Goal: Task Accomplishment & Management: Use online tool/utility

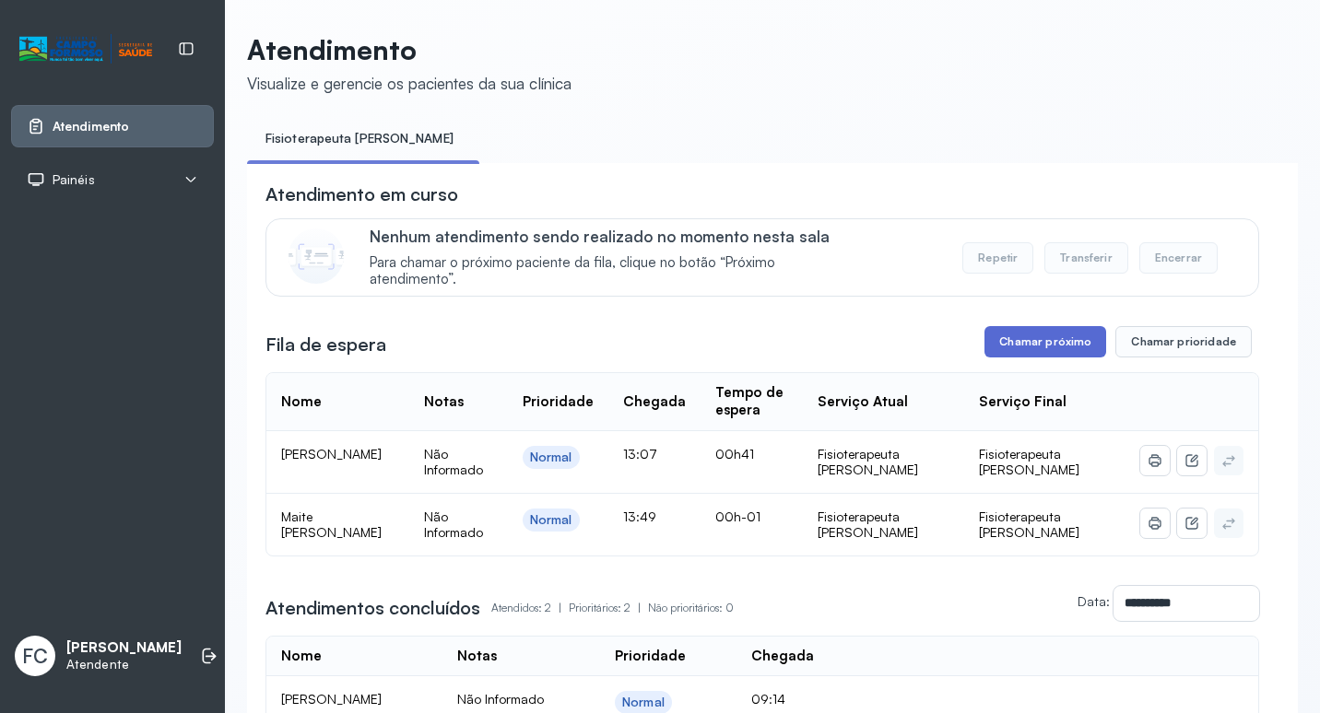
click at [1006, 345] on button "Chamar próximo" at bounding box center [1045, 341] width 122 height 31
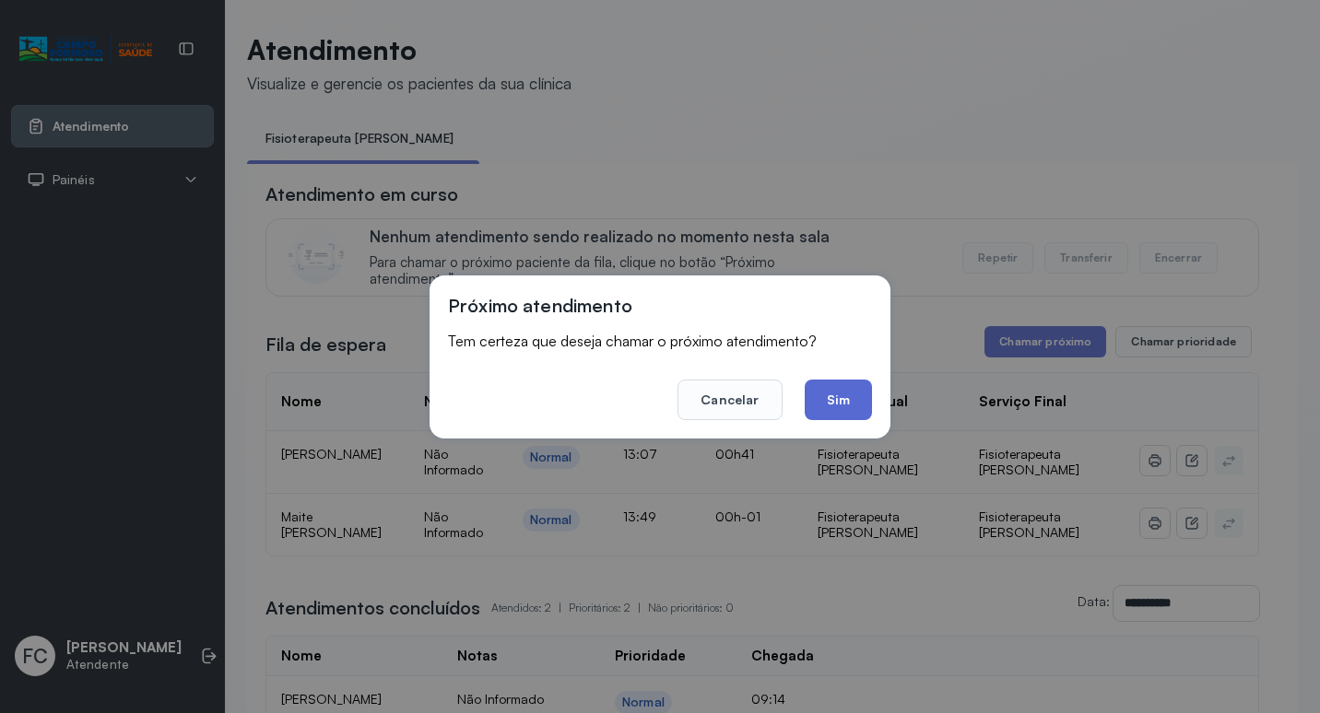
click at [835, 400] on button "Sim" at bounding box center [838, 400] width 67 height 41
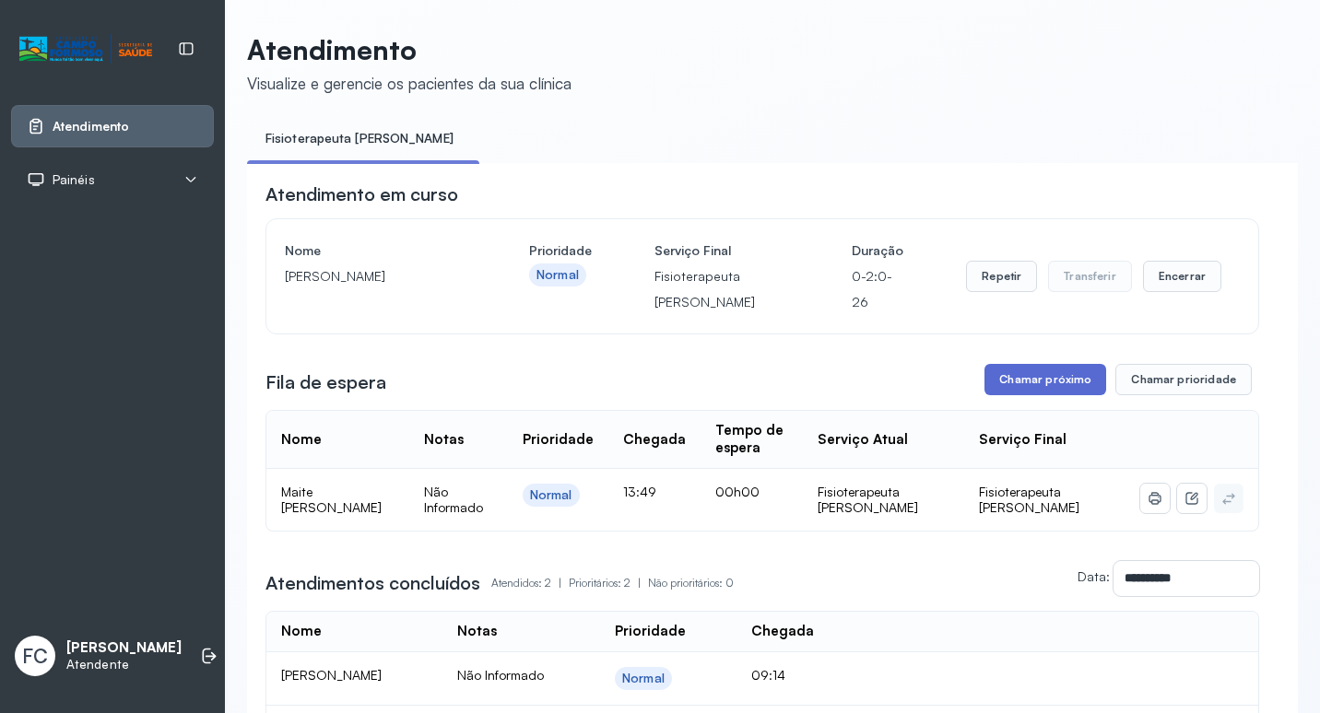
click at [1047, 385] on button "Chamar próximo" at bounding box center [1045, 379] width 122 height 31
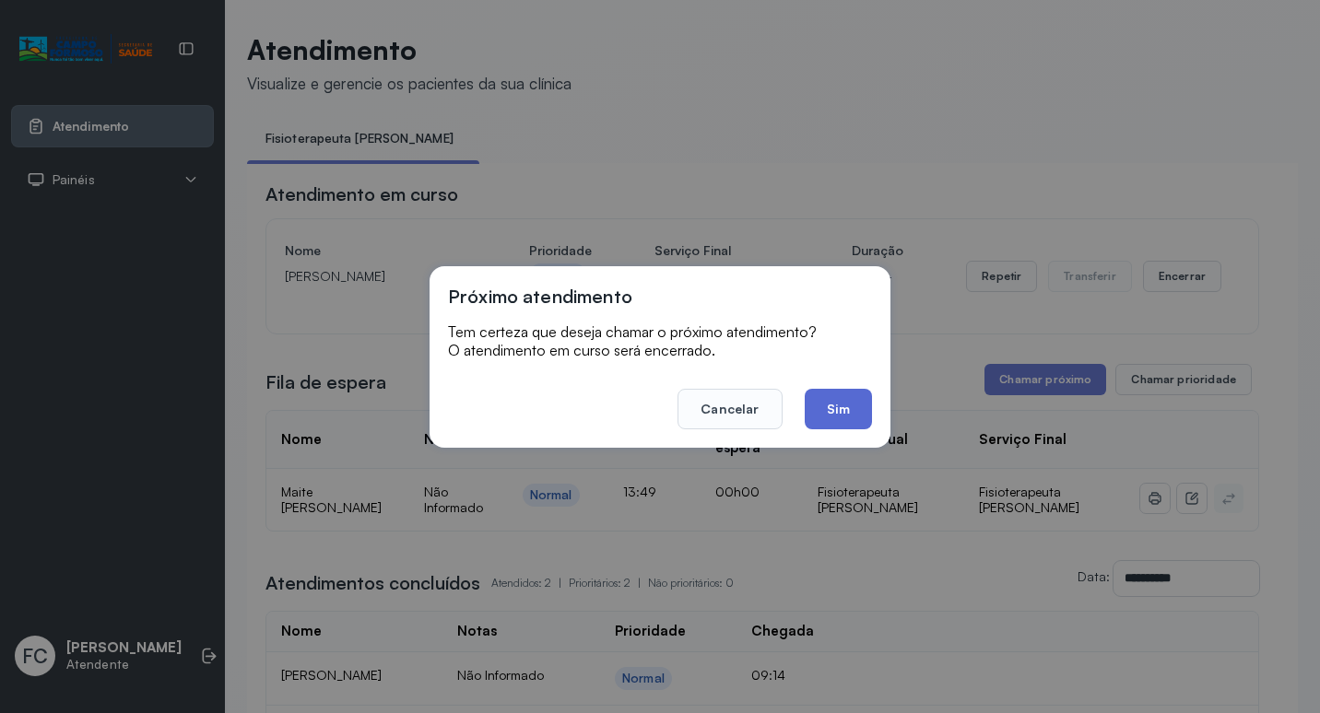
click at [830, 415] on button "Sim" at bounding box center [838, 409] width 67 height 41
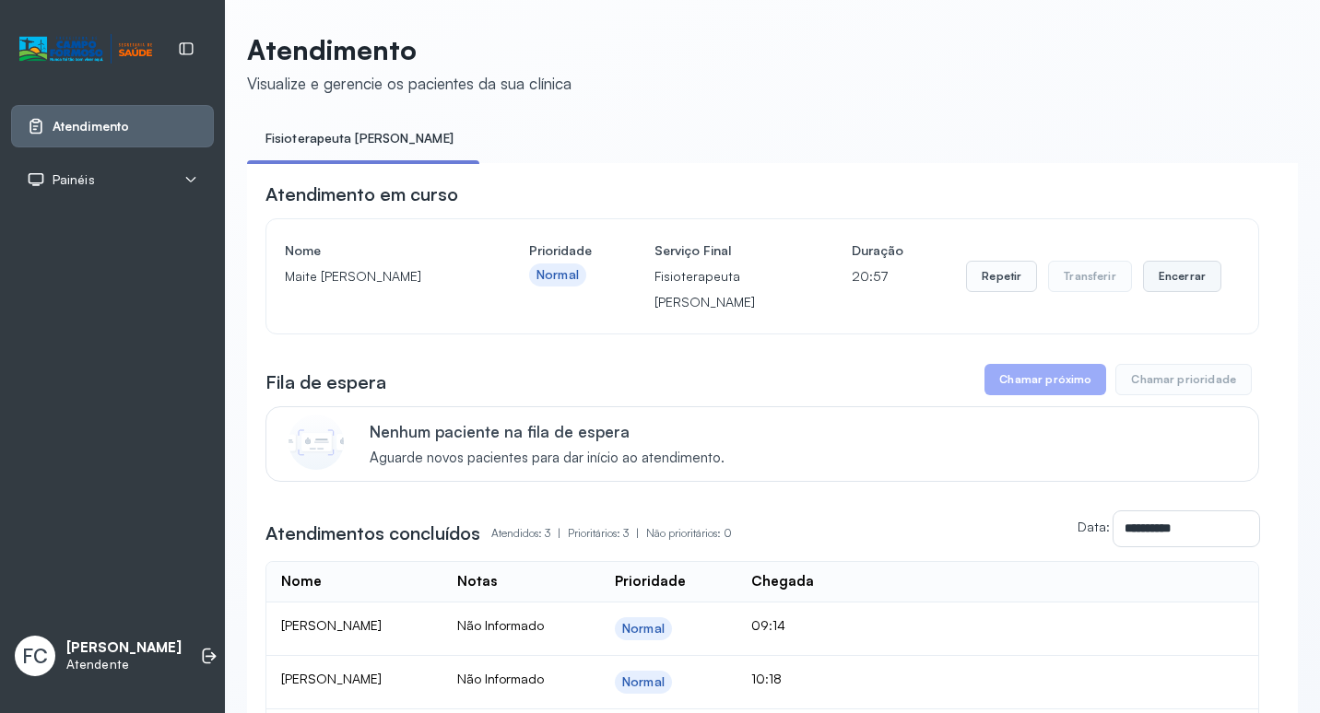
click at [1197, 277] on button "Encerrar" at bounding box center [1182, 276] width 78 height 31
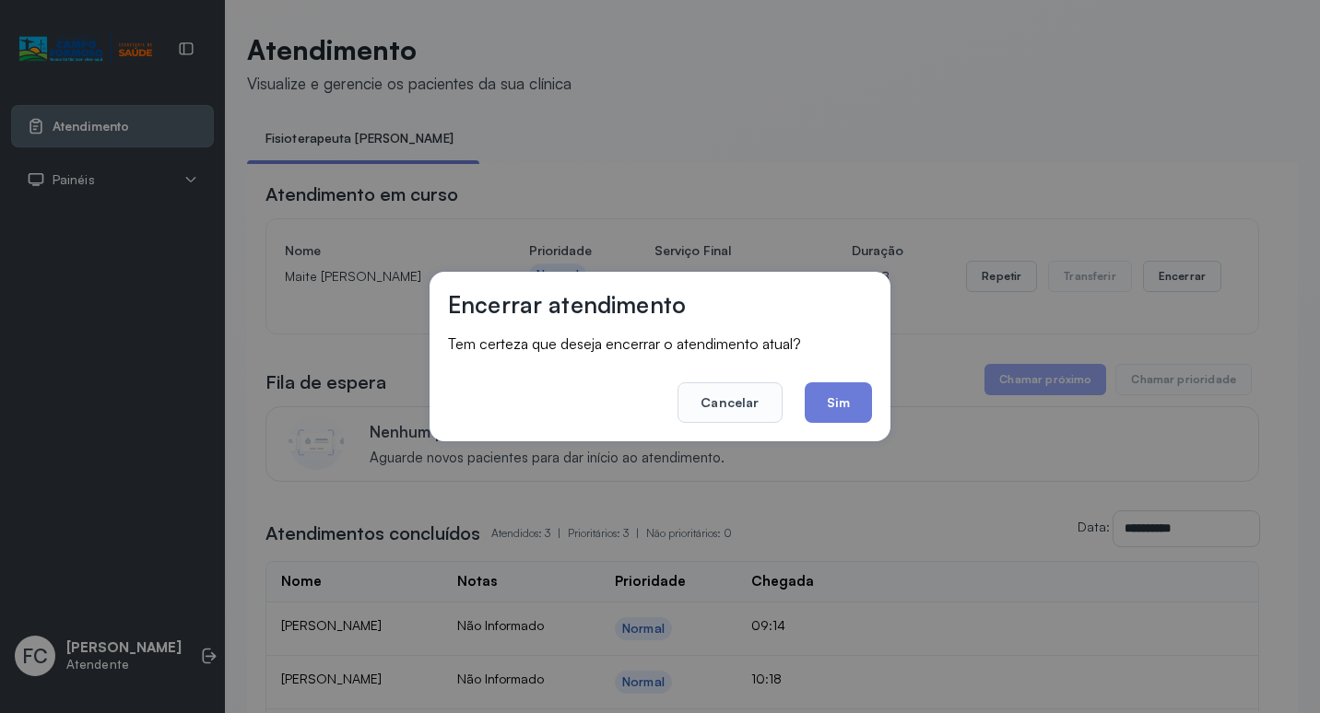
drag, startPoint x: 838, startPoint y: 406, endPoint x: 338, endPoint y: 142, distance: 564.8
click at [835, 403] on button "Sim" at bounding box center [838, 403] width 67 height 41
